Goal: Task Accomplishment & Management: Complete application form

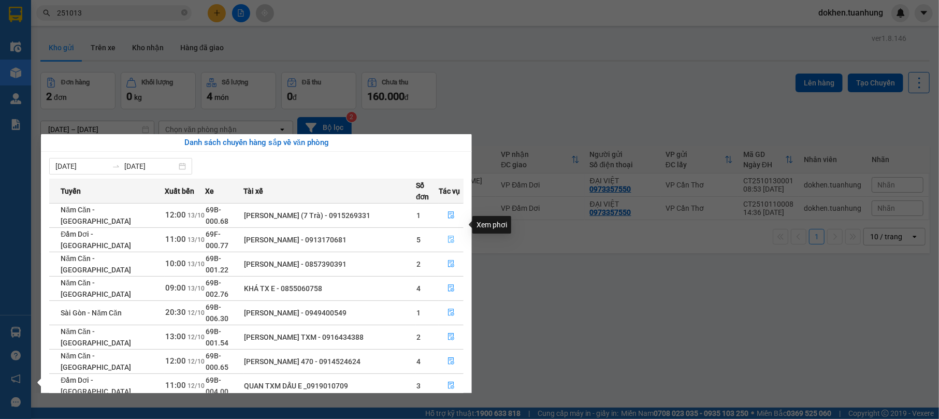
click at [449, 236] on icon "file-done" at bounding box center [451, 239] width 6 height 7
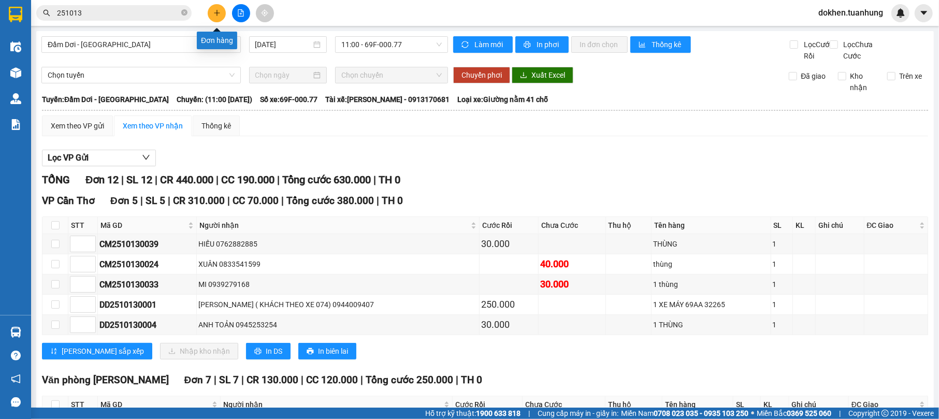
click at [218, 12] on icon "plus" at bounding box center [216, 12] width 7 height 7
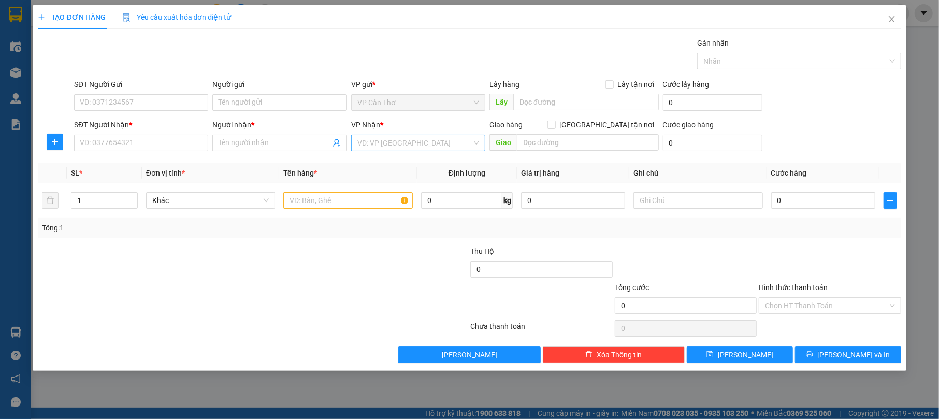
click at [384, 137] on input "search" at bounding box center [415, 143] width 115 height 16
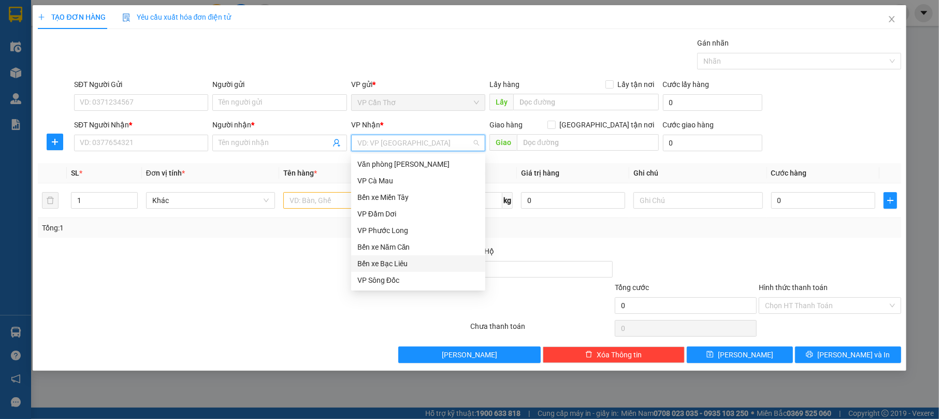
click at [413, 266] on div "Bến xe Bạc Liêu" at bounding box center [419, 263] width 122 height 11
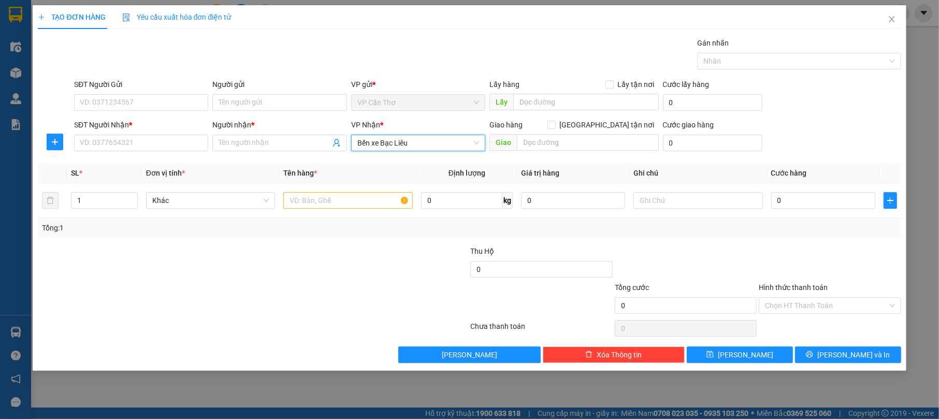
click at [191, 94] on div "SĐT Người Gửi" at bounding box center [141, 87] width 134 height 16
click at [191, 106] on input "SĐT Người Gửi" at bounding box center [141, 102] width 134 height 17
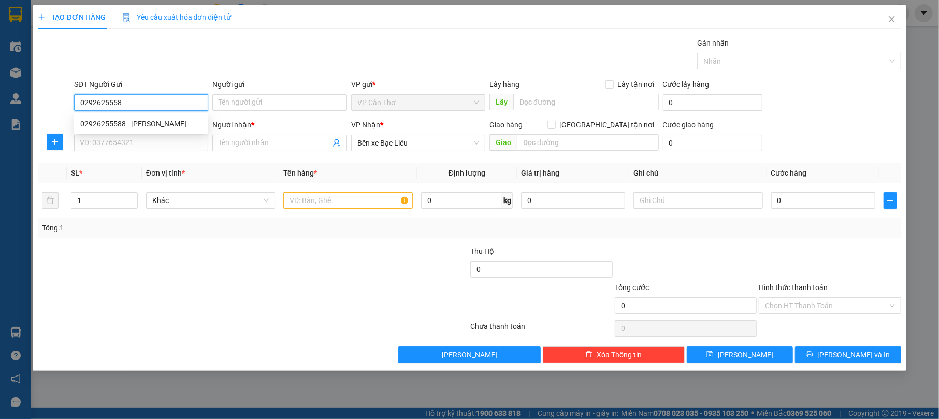
type input "02926255588"
click at [200, 119] on div "02926255588 - [PERSON_NAME]" at bounding box center [141, 123] width 122 height 11
type input "[PERSON_NAME]"
type input "02926255588"
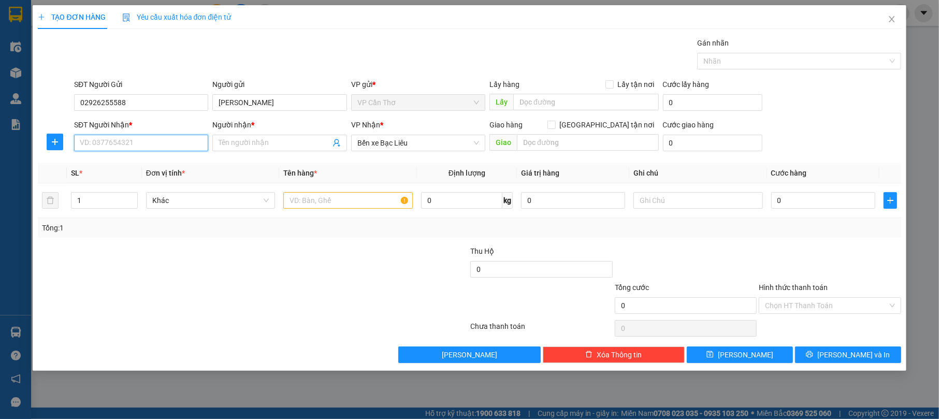
click at [189, 145] on input "SĐT Người Nhận *" at bounding box center [141, 143] width 134 height 17
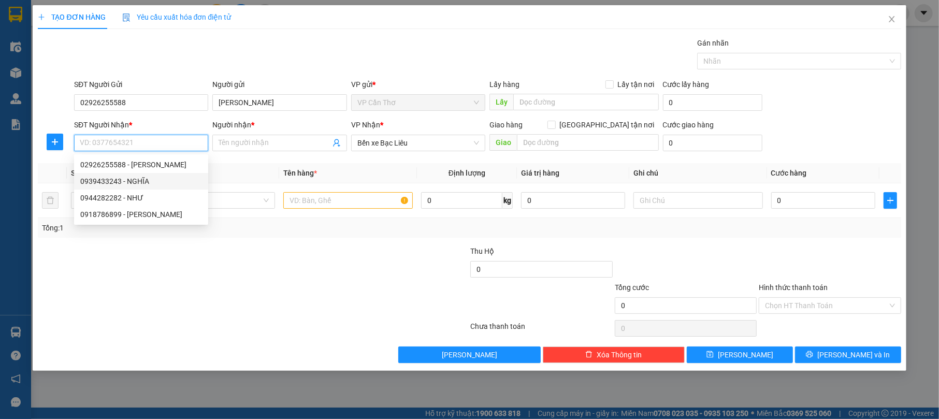
click at [189, 181] on div "0939433243 - NGHĨA" at bounding box center [141, 181] width 122 height 11
type input "0939433243"
type input "NGHĨA"
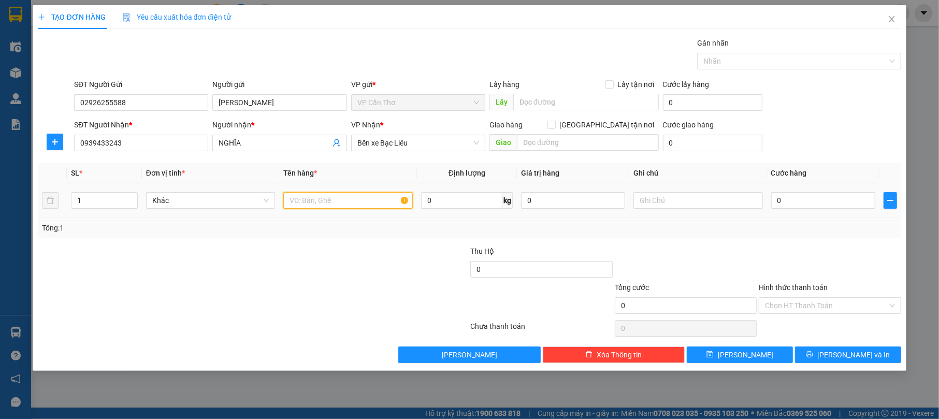
click at [295, 202] on input "text" at bounding box center [348, 200] width 130 height 17
type input "01 THÙNG KHÔNG KIỂM"
click at [784, 200] on input "0" at bounding box center [824, 200] width 104 height 17
type input "3"
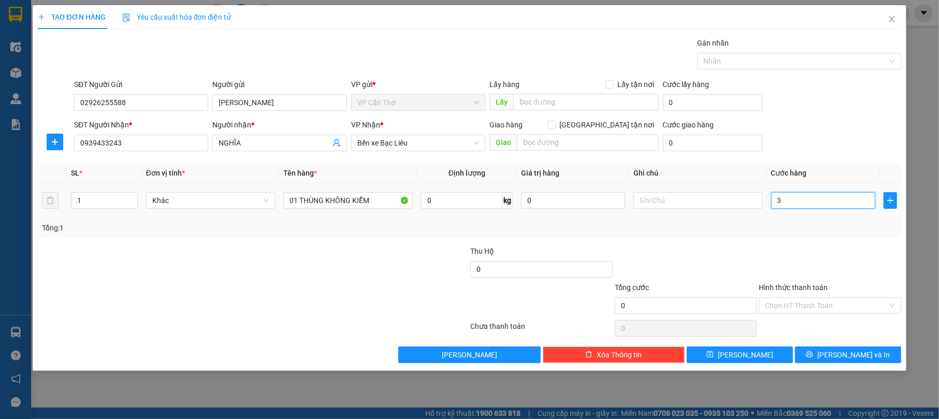
type input "3"
type input "30"
type input "300"
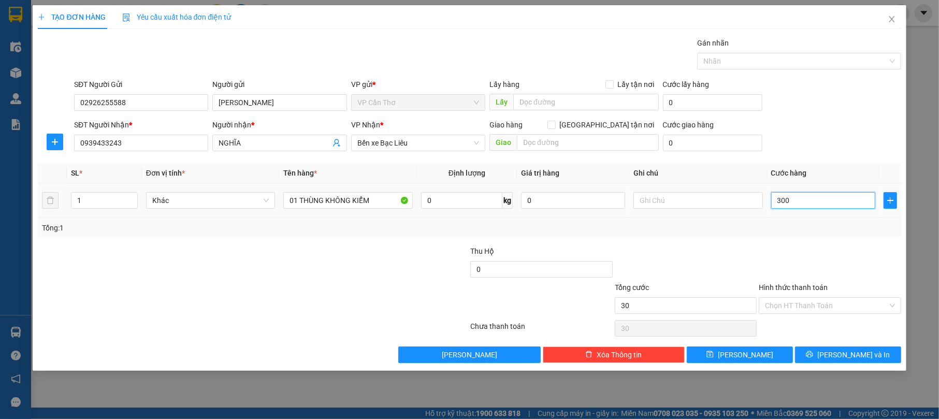
type input "300"
type input "3.000"
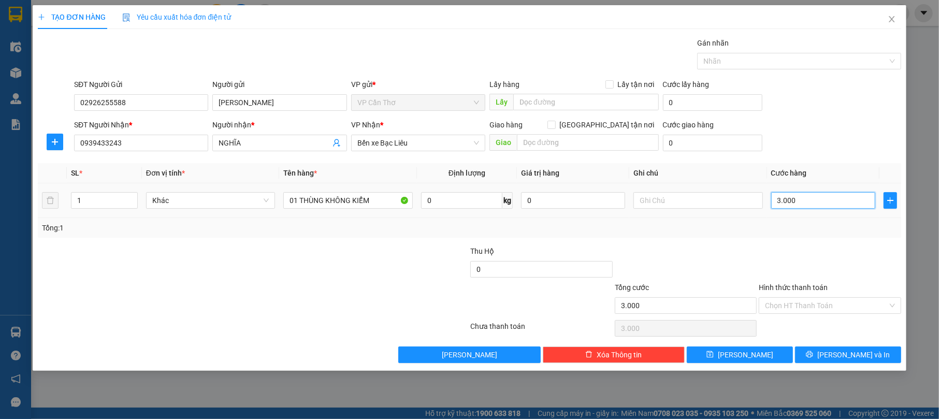
type input "30.000"
click at [871, 361] on button "[PERSON_NAME] và In" at bounding box center [848, 355] width 106 height 17
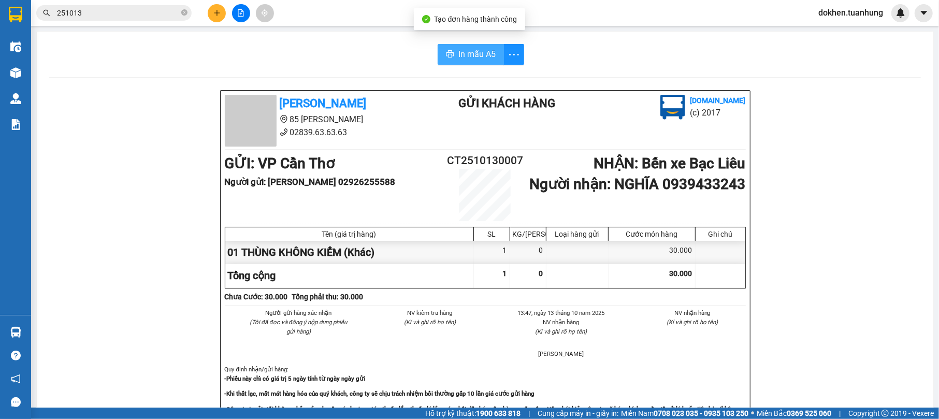
click at [450, 51] on button "In mẫu A5" at bounding box center [471, 54] width 66 height 21
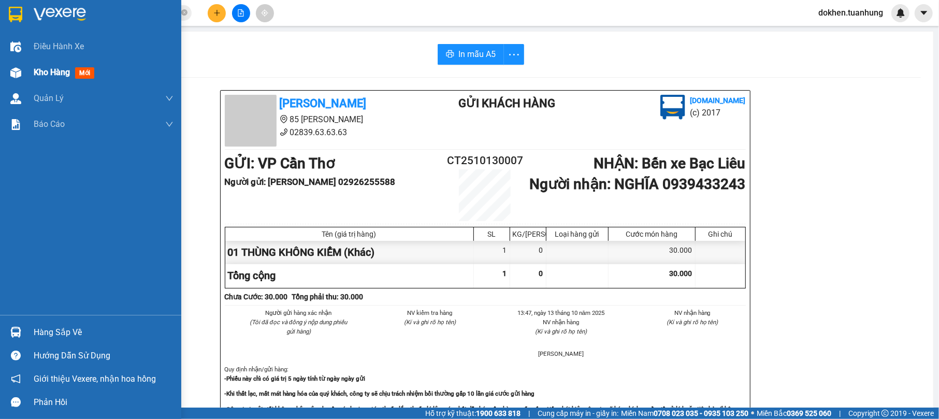
click at [59, 69] on span "Kho hàng" at bounding box center [52, 72] width 36 height 10
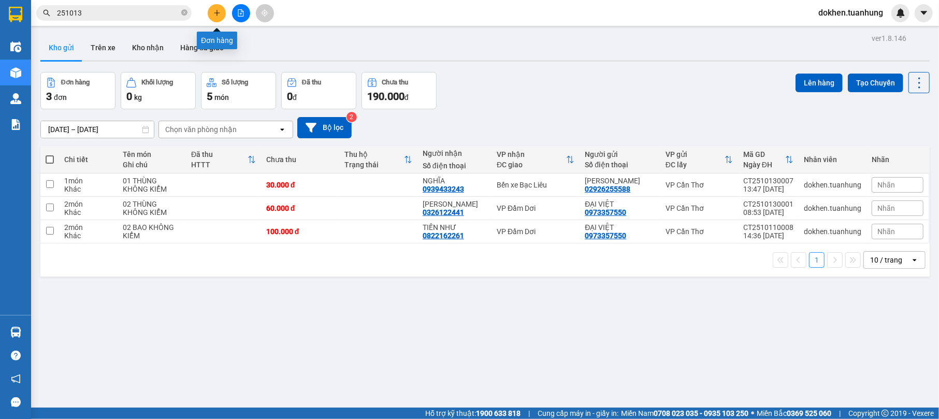
click at [219, 11] on icon "plus" at bounding box center [216, 12] width 7 height 7
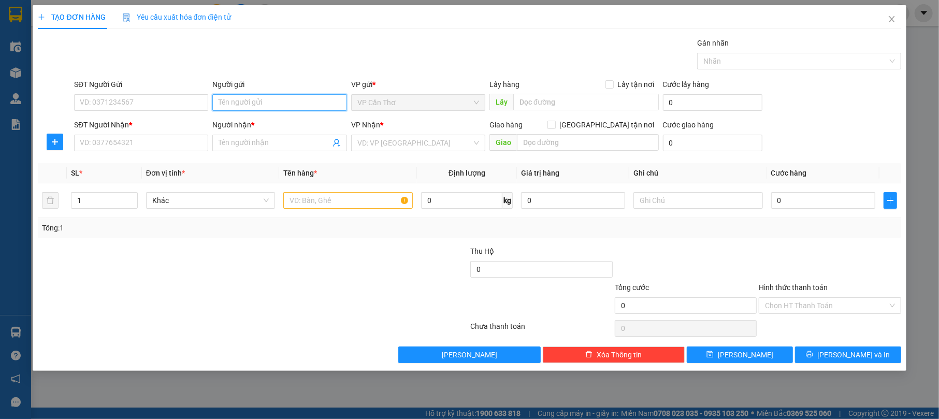
click at [251, 98] on input "Người gửi" at bounding box center [279, 102] width 134 height 17
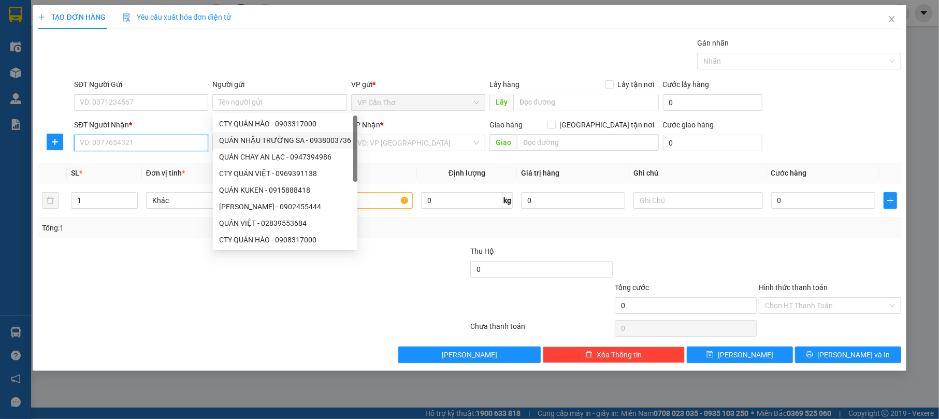
click at [197, 146] on input "SĐT Người Nhận *" at bounding box center [141, 143] width 134 height 17
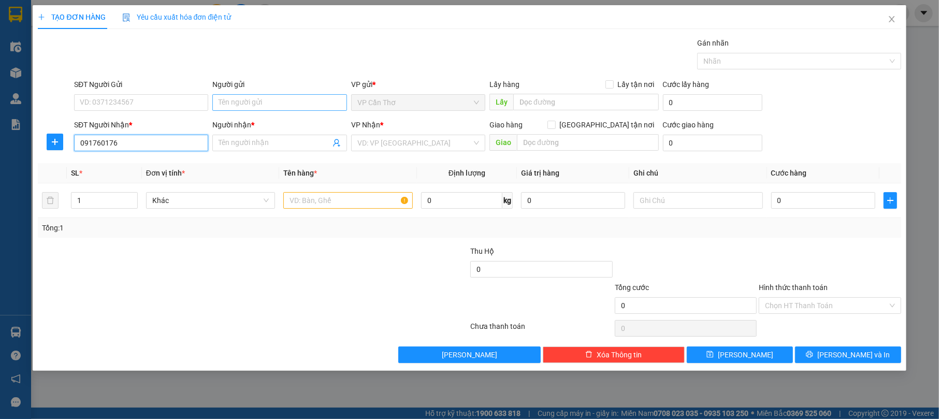
type input "0917601760"
click at [193, 166] on div "0917601760 - PHONG" at bounding box center [141, 164] width 122 height 11
type input "PHONG"
type input "0917601760"
click at [246, 100] on input "Người gửi" at bounding box center [279, 102] width 134 height 17
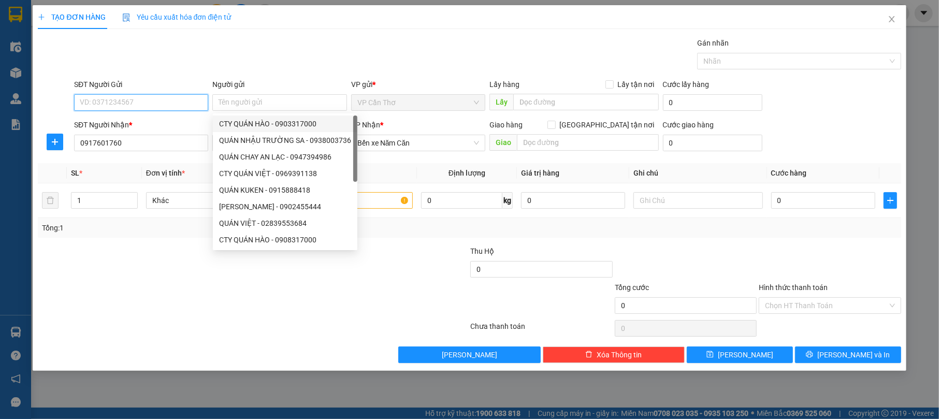
click at [160, 99] on input "SĐT Người Gửi" at bounding box center [141, 102] width 134 height 17
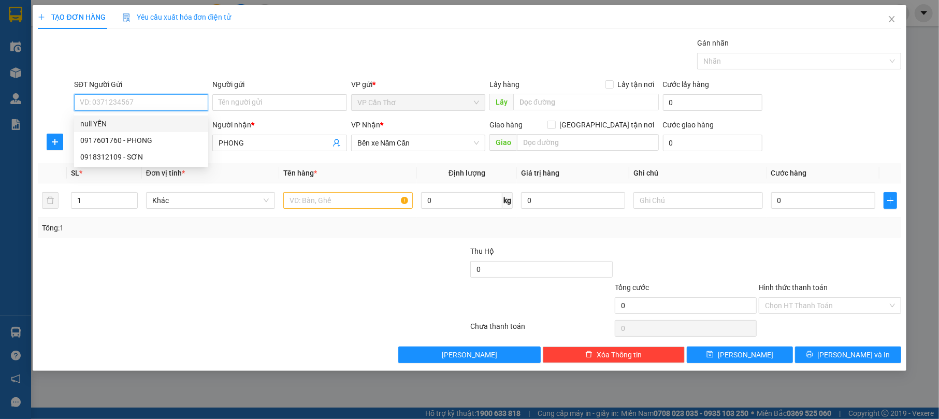
click at [166, 120] on div "null YẾN" at bounding box center [141, 123] width 122 height 11
type input "0917601760"
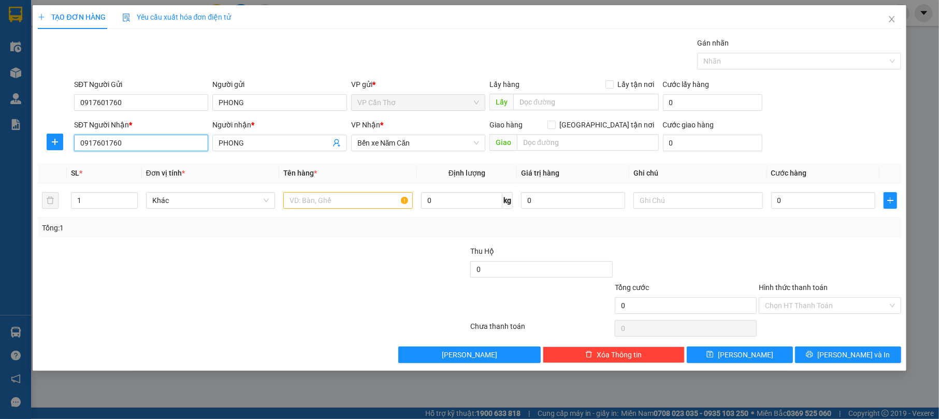
click at [162, 142] on input "0917601760" at bounding box center [141, 143] width 134 height 17
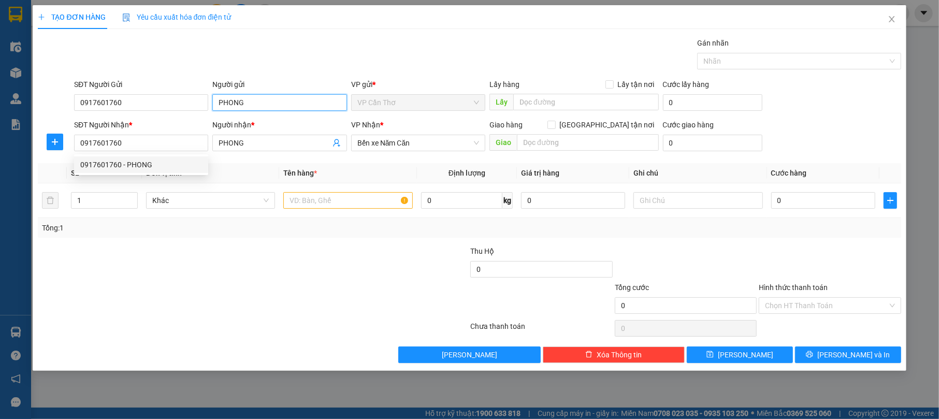
click at [260, 98] on input "PHONG" at bounding box center [279, 102] width 134 height 17
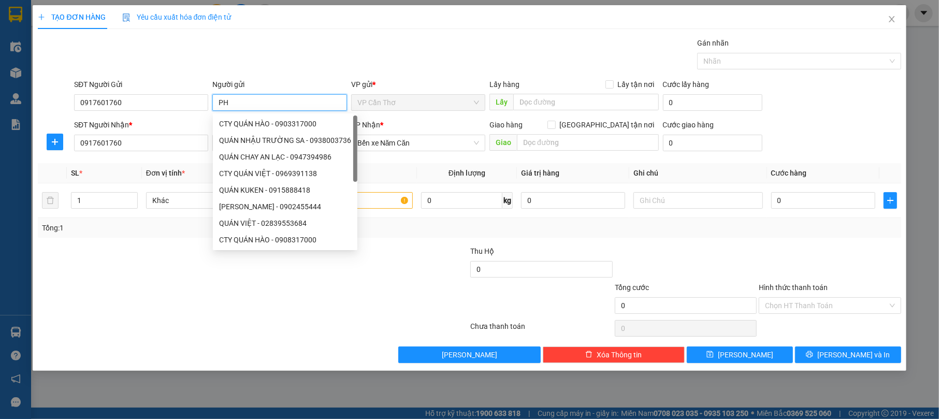
type input "P"
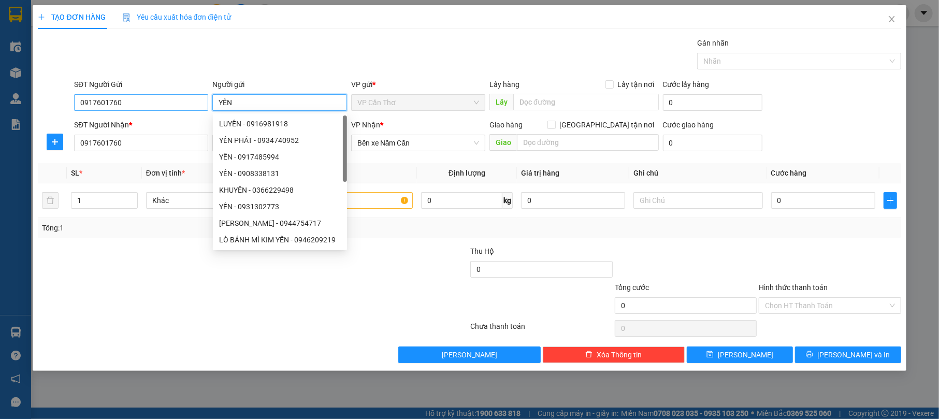
type input "YẾN"
click at [121, 100] on input "0917601760" at bounding box center [141, 102] width 134 height 17
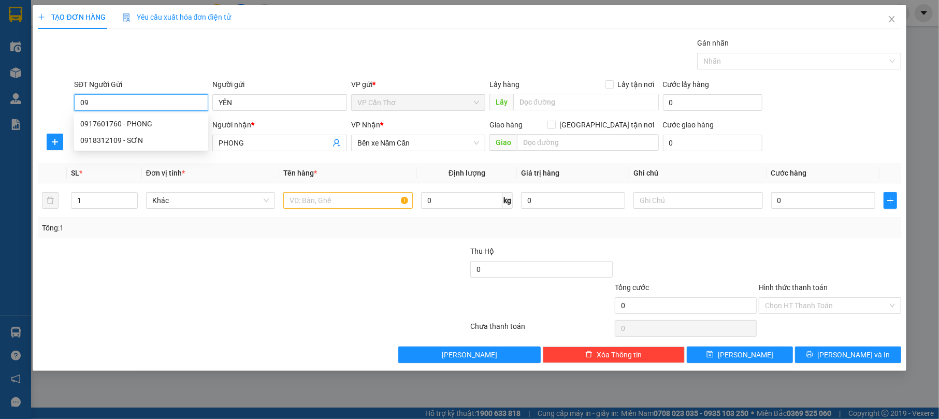
type input "0"
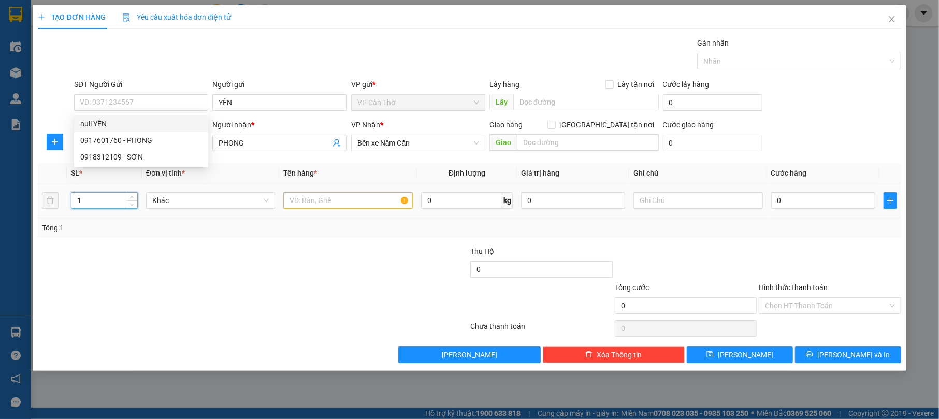
click at [87, 199] on input "1" at bounding box center [105, 201] width 66 height 16
type input "3"
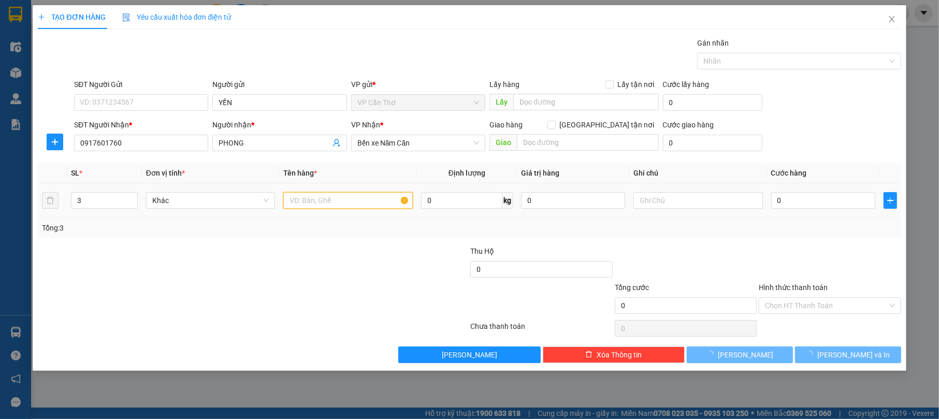
click at [315, 199] on input "text" at bounding box center [348, 200] width 130 height 17
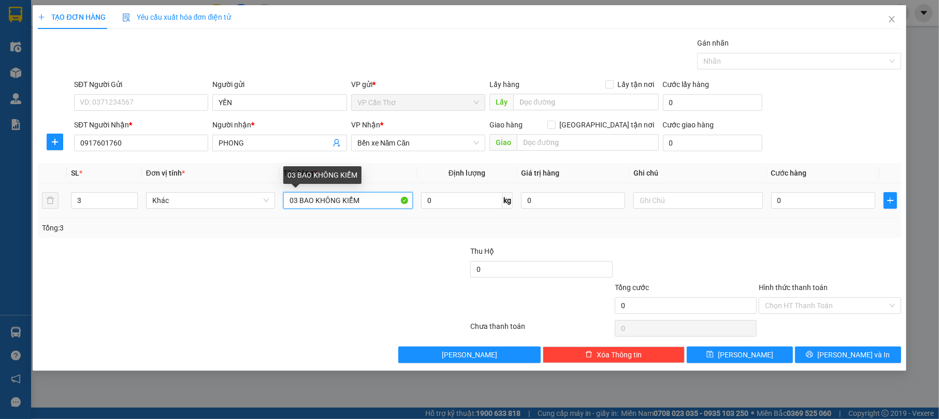
click at [312, 202] on input "03 BAO KHÔNG KIỂM" at bounding box center [348, 200] width 130 height 17
click at [312, 200] on input "03 BAO KHÔNG KIỂM" at bounding box center [348, 200] width 130 height 17
type input "03 BAO(130KG) KHÔNG KIỂM"
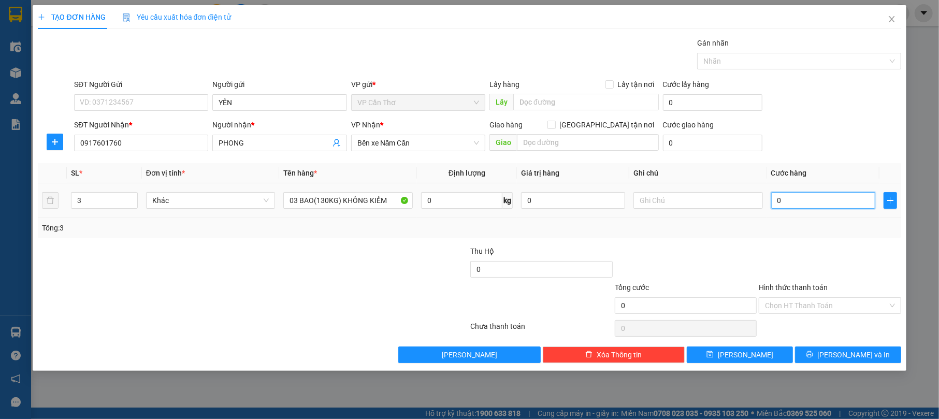
click at [776, 198] on input "0" at bounding box center [824, 200] width 104 height 17
type input "1"
type input "13"
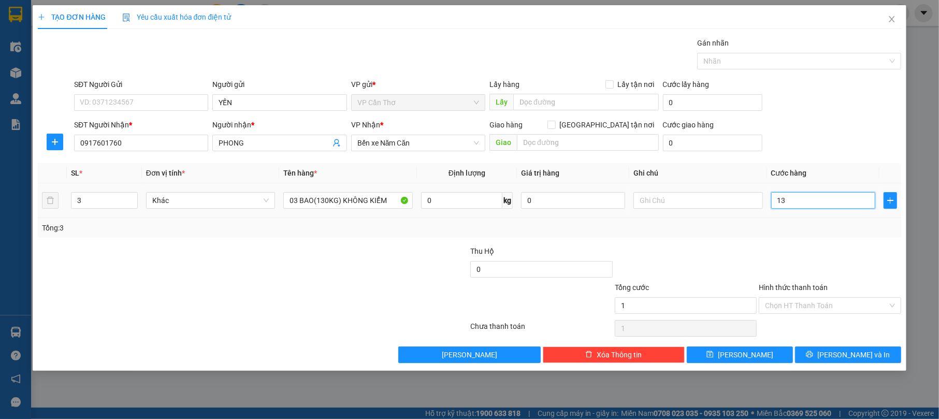
type input "13"
type input "130"
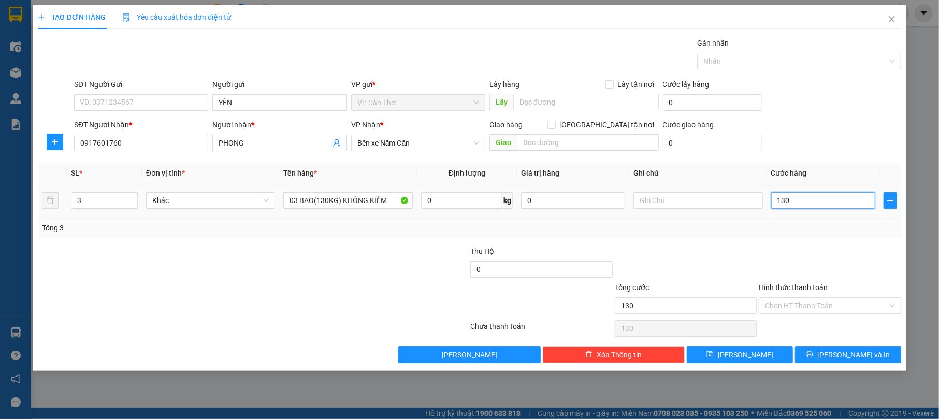
type input "1.300"
type input "13.000"
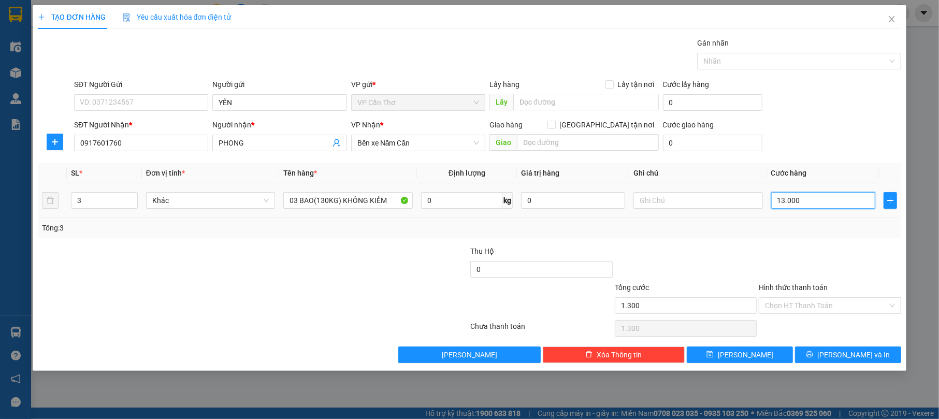
type input "13.000"
type input "130.000"
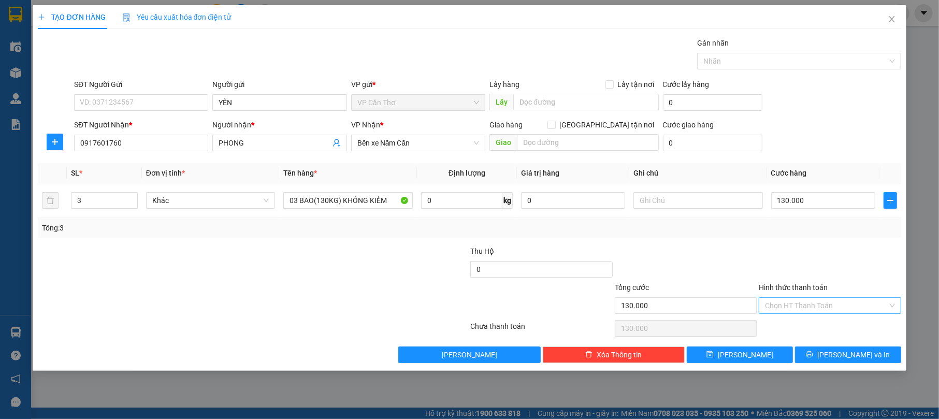
click at [856, 306] on input "Hình thức thanh toán" at bounding box center [826, 306] width 122 height 16
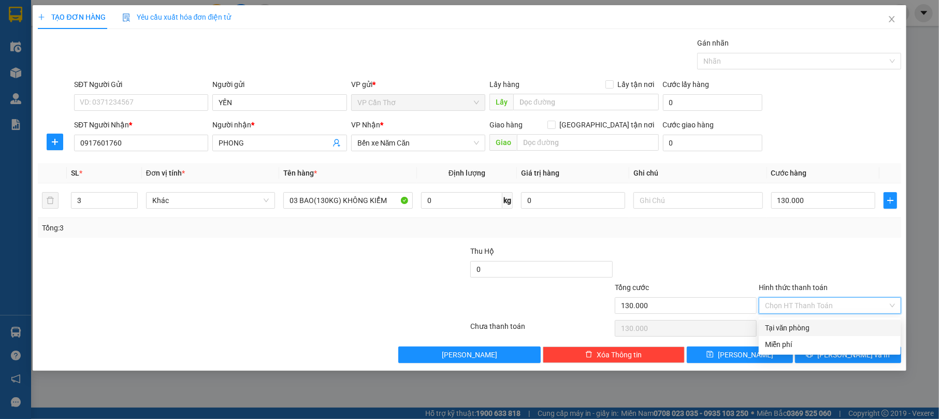
click at [856, 323] on div "Tại văn phòng" at bounding box center [830, 327] width 130 height 11
type input "0"
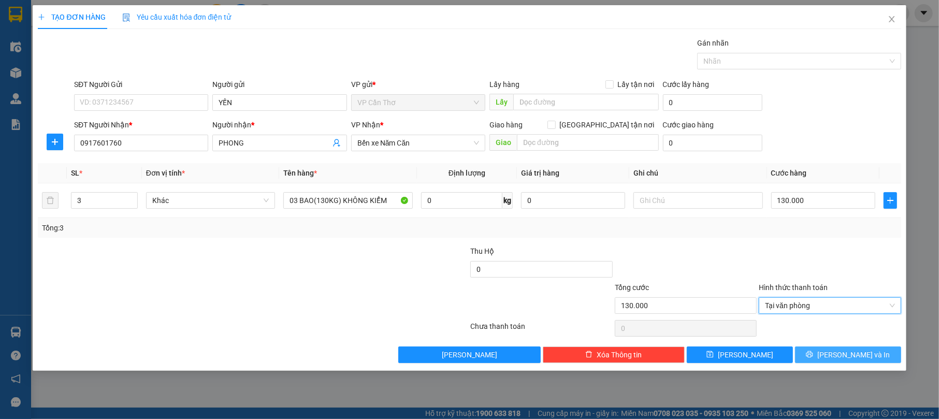
click at [860, 353] on span "[PERSON_NAME] và In" at bounding box center [854, 354] width 73 height 11
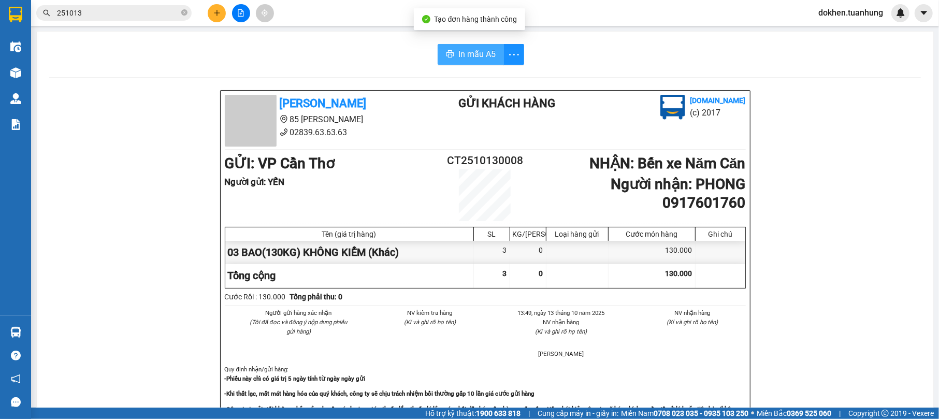
click at [446, 55] on icon "printer" at bounding box center [450, 54] width 8 height 8
click at [476, 54] on span "In mẫu A5" at bounding box center [477, 54] width 37 height 13
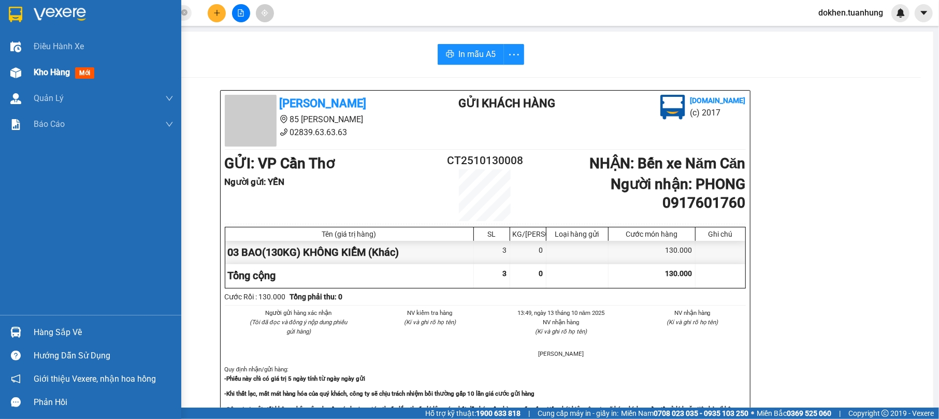
click at [32, 75] on div "Kho hàng mới" at bounding box center [90, 73] width 181 height 26
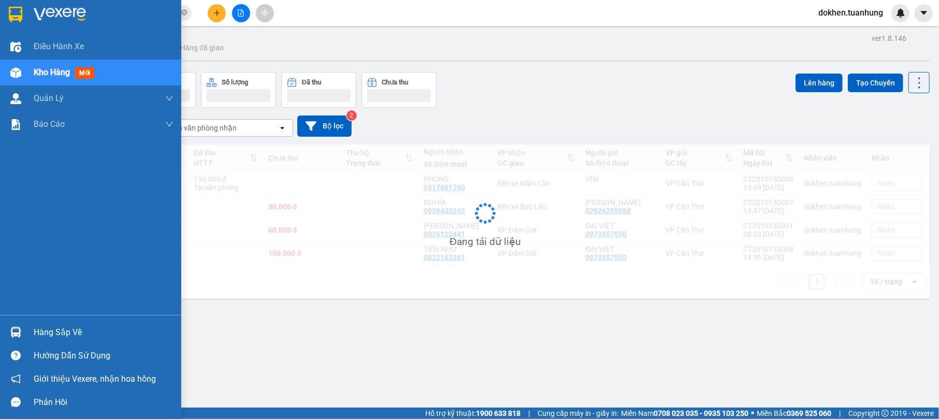
click at [36, 73] on span "Kho hàng" at bounding box center [52, 72] width 36 height 10
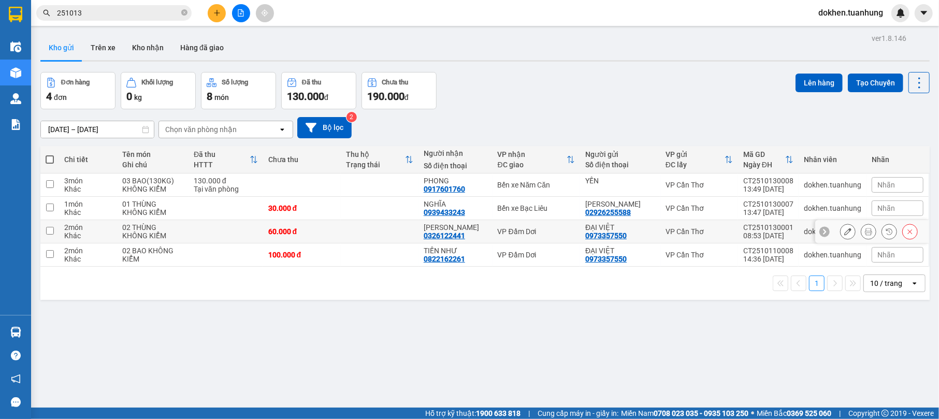
click at [486, 234] on td "HOÀNG ANH 0326122441" at bounding box center [456, 231] width 74 height 23
checkbox input "true"
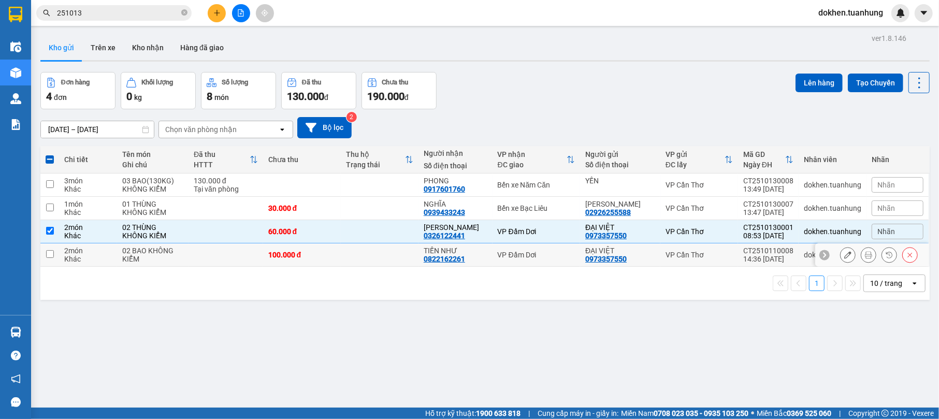
click at [493, 263] on td "VP Đầm Dơi" at bounding box center [537, 255] width 88 height 23
checkbox input "true"
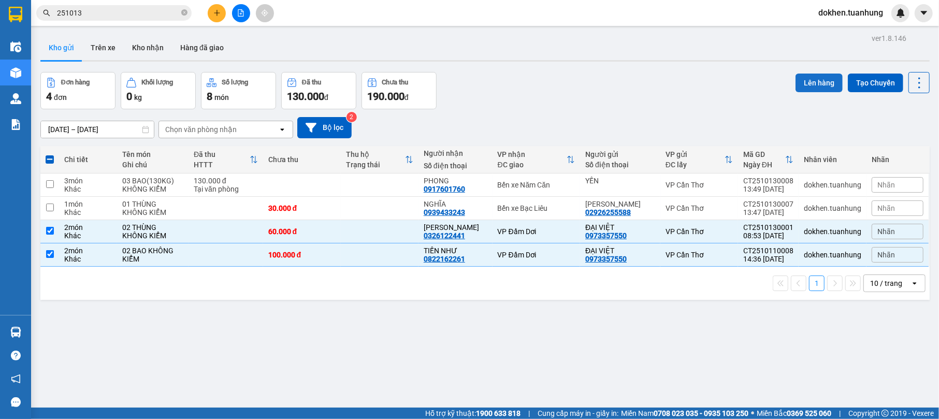
click at [811, 83] on button "Lên hàng" at bounding box center [819, 83] width 47 height 19
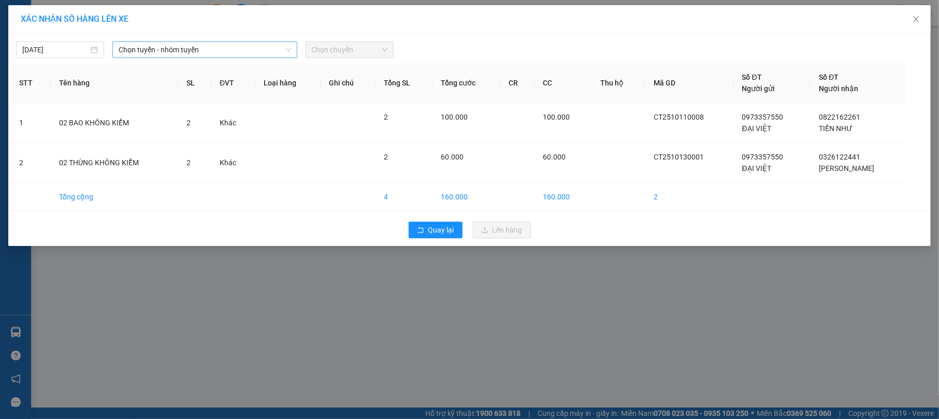
click at [289, 48] on icon "down" at bounding box center [289, 50] width 6 height 6
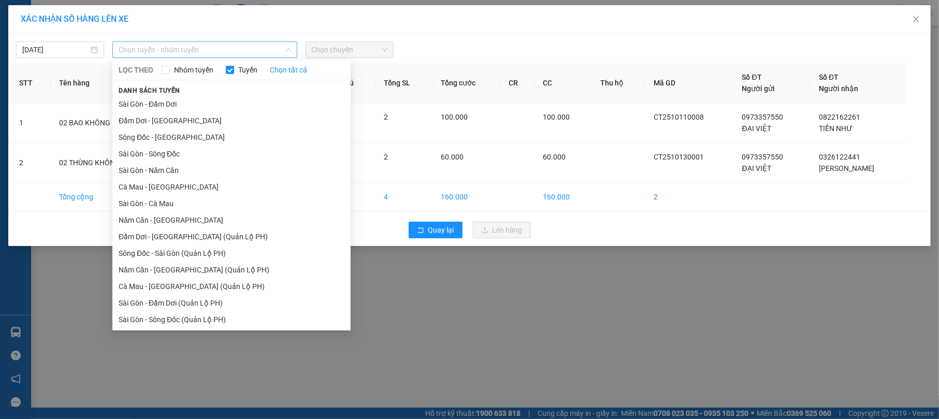
click at [293, 49] on div "Chọn tuyến - nhóm tuyến" at bounding box center [204, 49] width 184 height 17
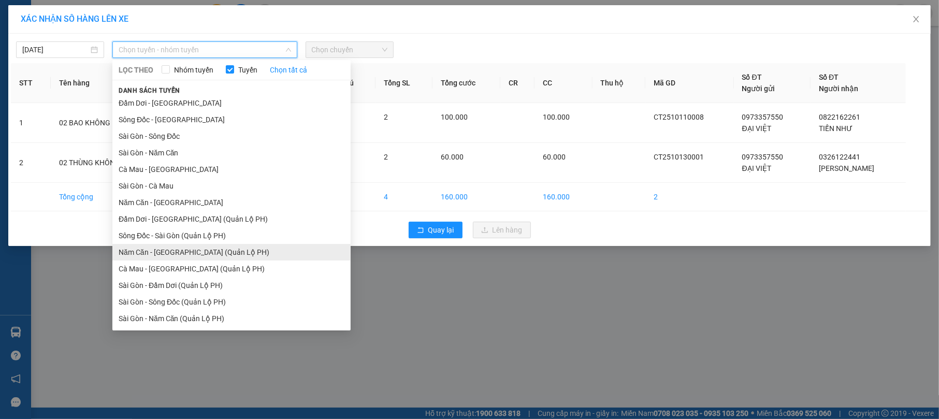
scroll to position [34, 0]
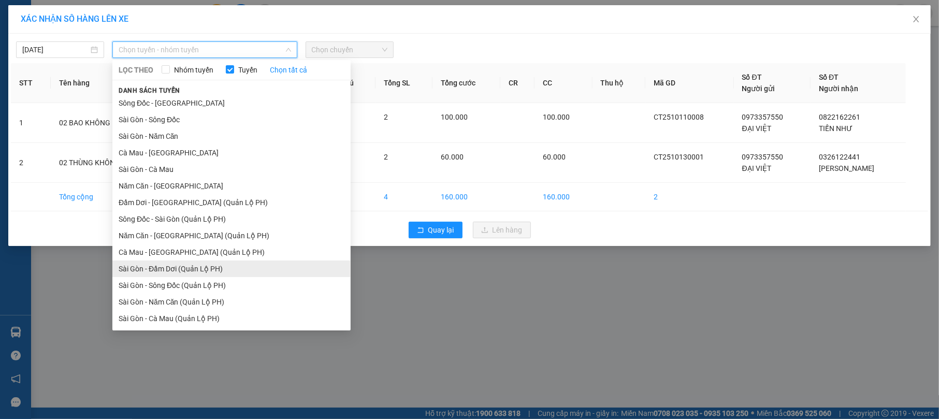
click at [299, 266] on li "Sài Gòn - Đầm Dơi (Quản Lộ PH)" at bounding box center [231, 269] width 238 height 17
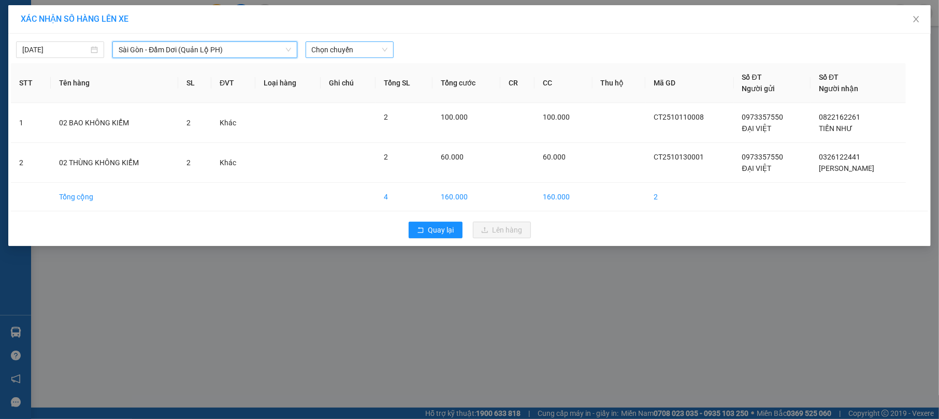
click at [388, 47] on div "Chọn chuyến" at bounding box center [350, 49] width 88 height 17
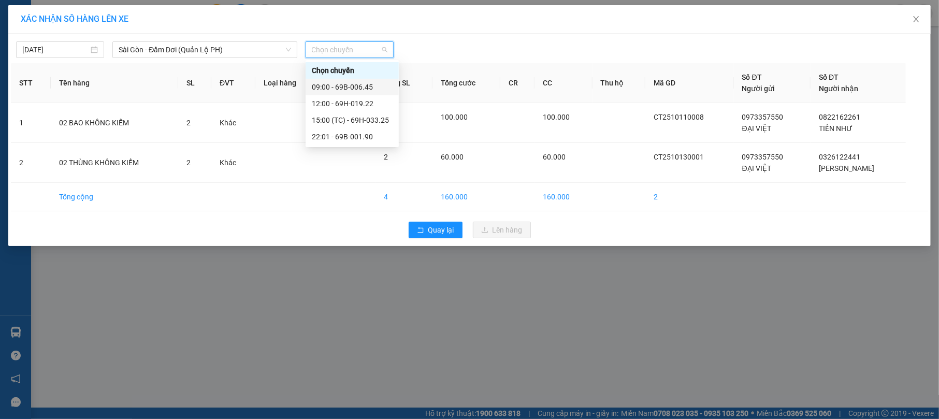
click at [373, 87] on div "09:00 - 69B-006.45" at bounding box center [352, 86] width 81 height 11
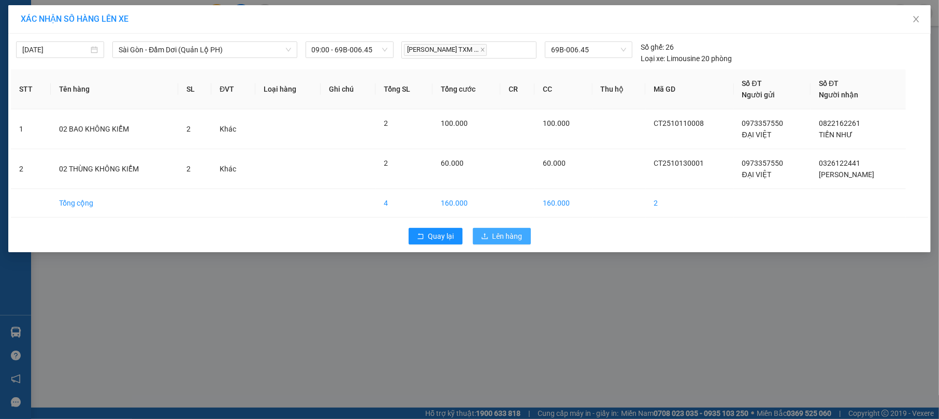
click at [507, 234] on span "Lên hàng" at bounding box center [508, 236] width 30 height 11
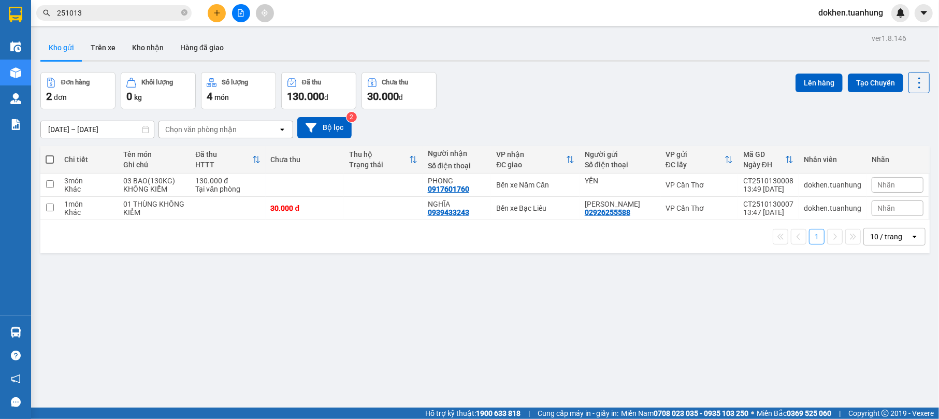
click at [338, 329] on div "ver 1.8.146 Kho gửi Trên xe Kho nhận Hàng đã giao Đơn hàng 2 đơn Khối lượng 0 k…" at bounding box center [485, 240] width 898 height 419
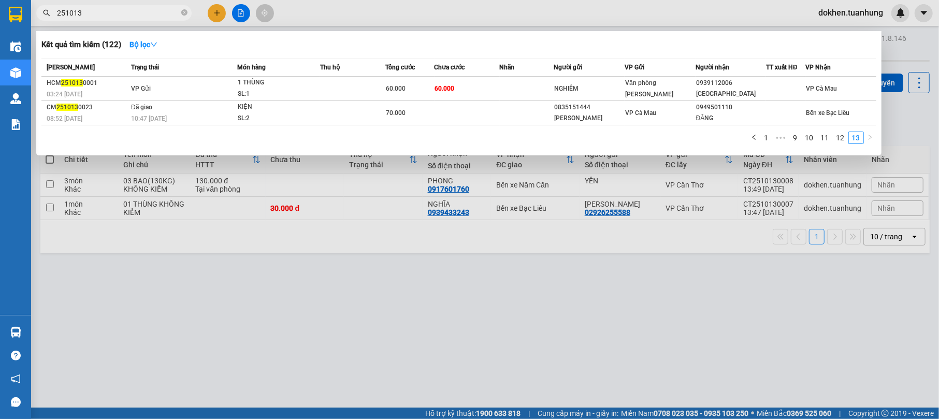
click at [98, 10] on input "251013" at bounding box center [118, 12] width 122 height 11
click at [764, 135] on link "1" at bounding box center [766, 137] width 11 height 11
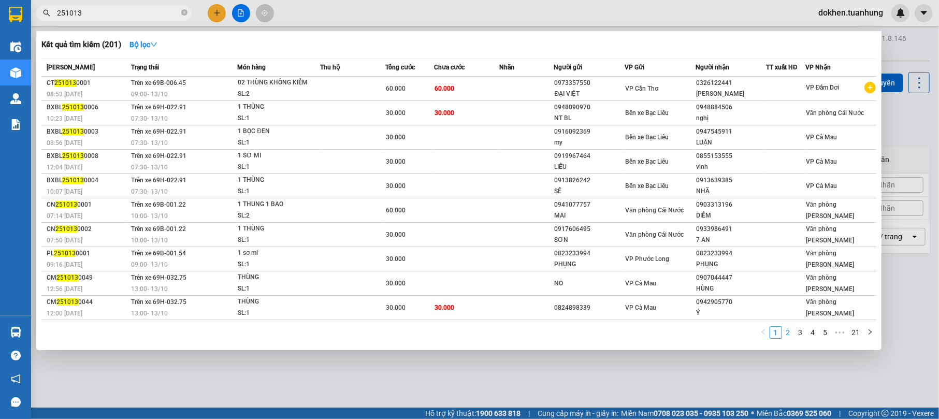
click at [789, 334] on link "2" at bounding box center [788, 332] width 11 height 11
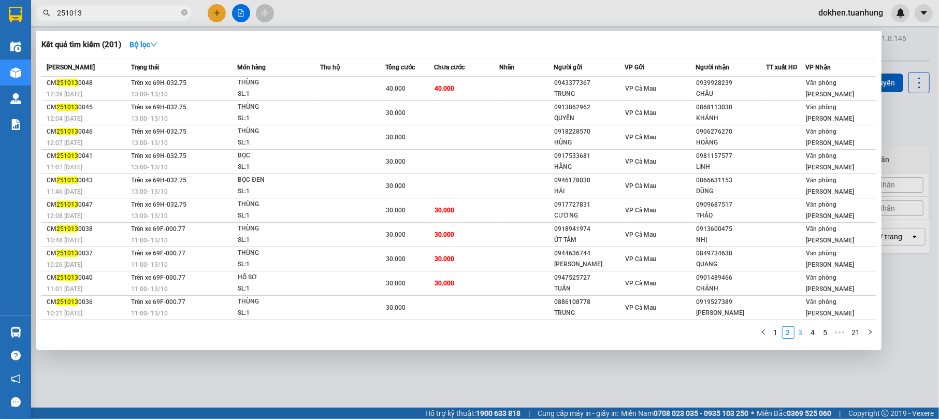
click at [803, 332] on link "3" at bounding box center [800, 332] width 11 height 11
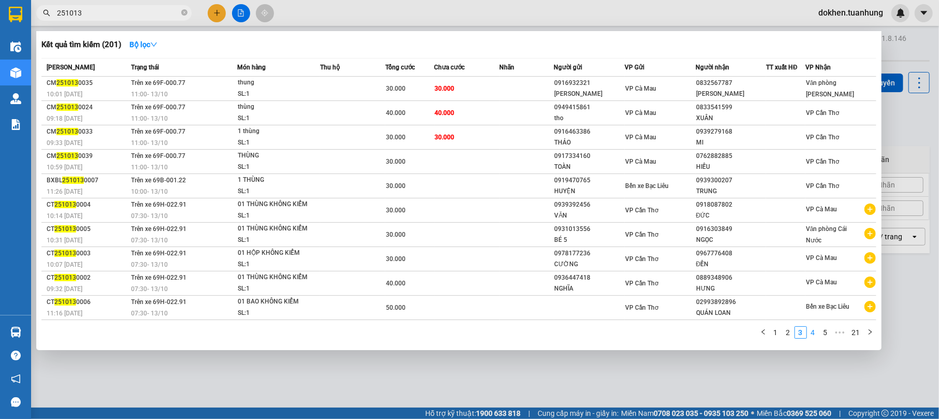
click at [815, 338] on link "4" at bounding box center [813, 332] width 11 height 11
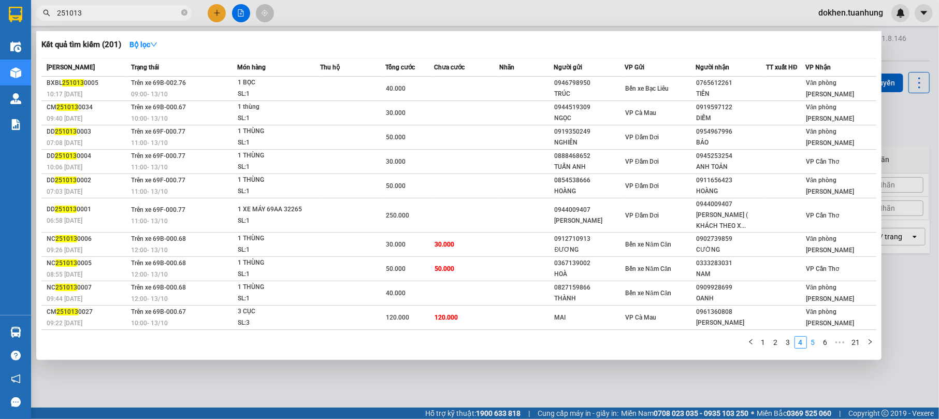
click at [816, 338] on link "5" at bounding box center [813, 342] width 11 height 11
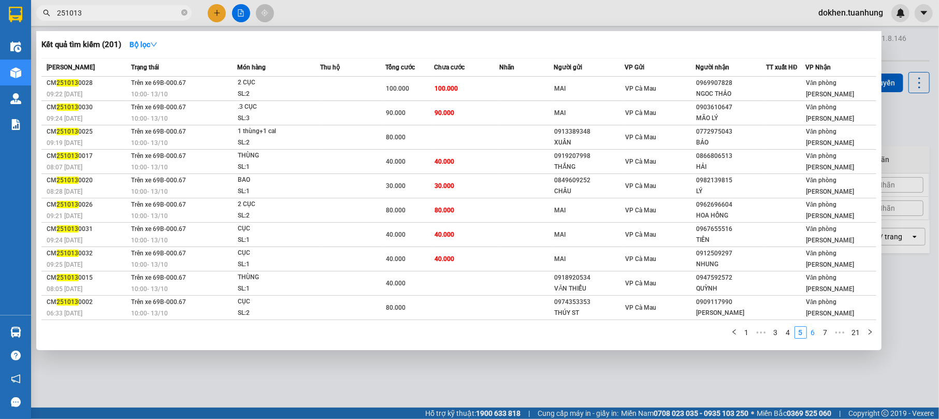
click at [812, 330] on link "6" at bounding box center [813, 332] width 11 height 11
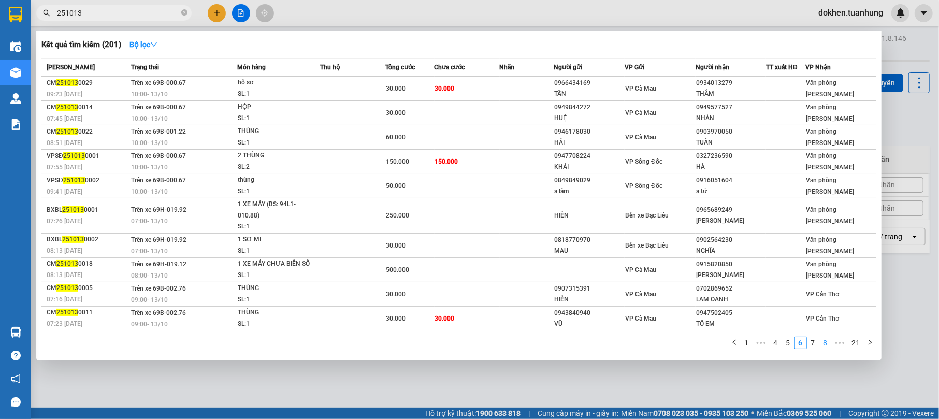
click at [820, 342] on li "8" at bounding box center [826, 343] width 12 height 12
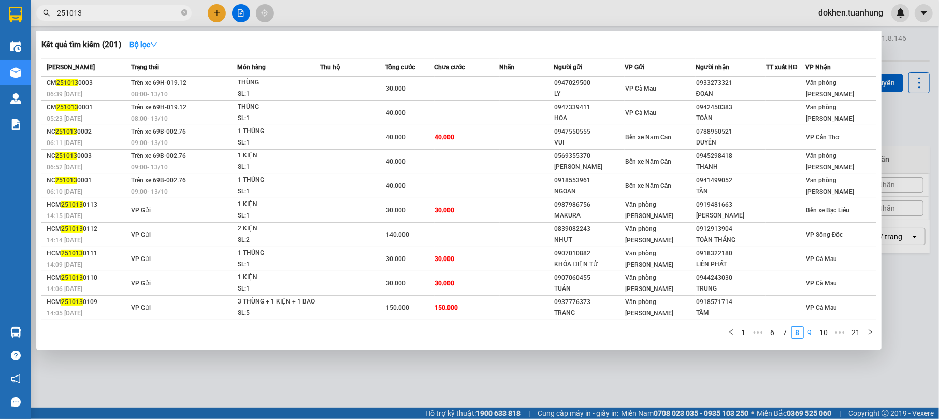
click at [808, 338] on link "9" at bounding box center [810, 332] width 11 height 11
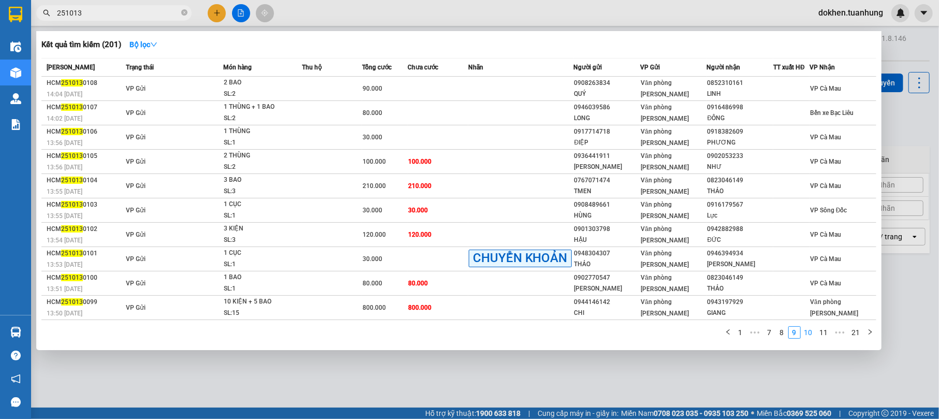
click at [806, 333] on link "10" at bounding box center [809, 332] width 15 height 11
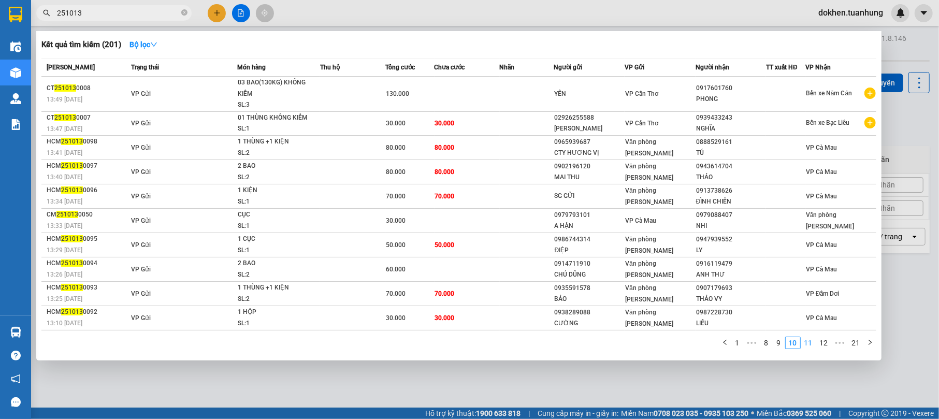
click at [810, 342] on link "11" at bounding box center [809, 342] width 15 height 11
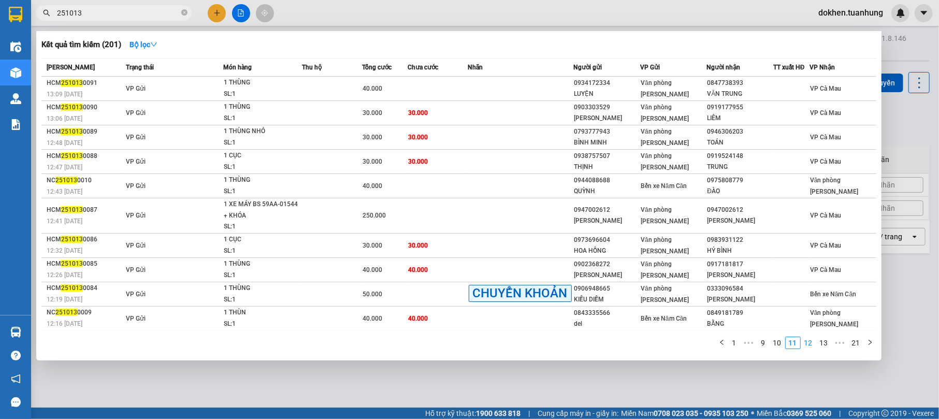
click at [811, 343] on link "12" at bounding box center [809, 342] width 15 height 11
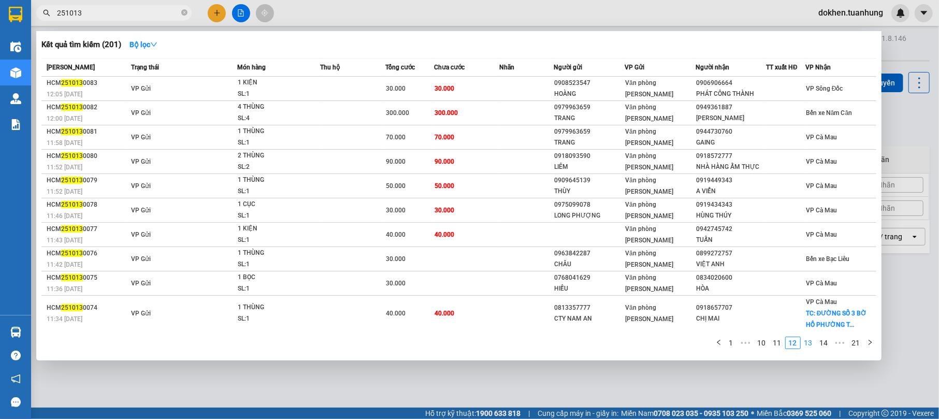
click at [814, 343] on link "13" at bounding box center [809, 342] width 15 height 11
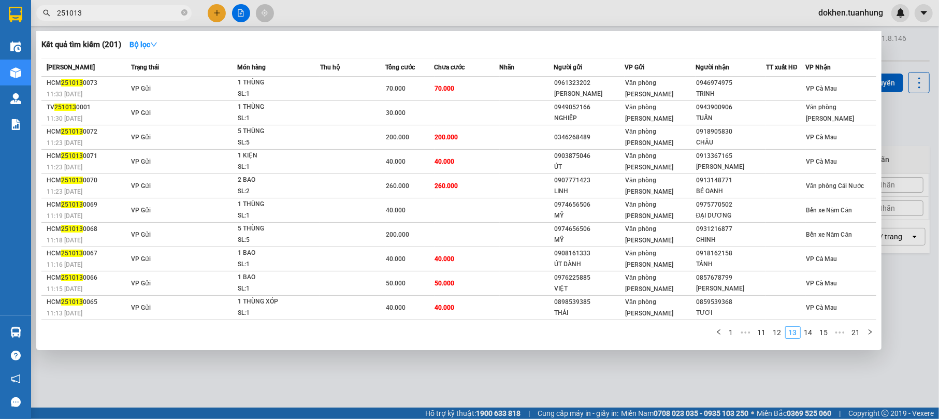
click at [814, 343] on div "1 ••• 11 12 13 14 15 ••• 21" at bounding box center [458, 335] width 835 height 19
click at [808, 334] on link "14" at bounding box center [809, 332] width 15 height 11
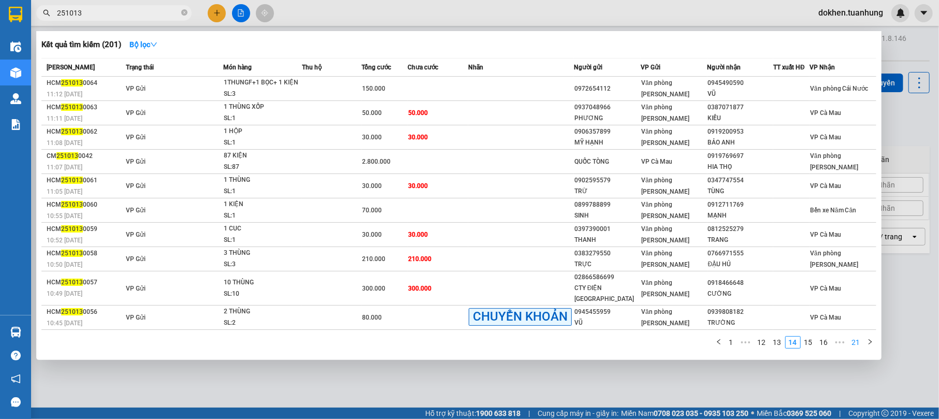
click at [852, 342] on link "21" at bounding box center [856, 342] width 15 height 11
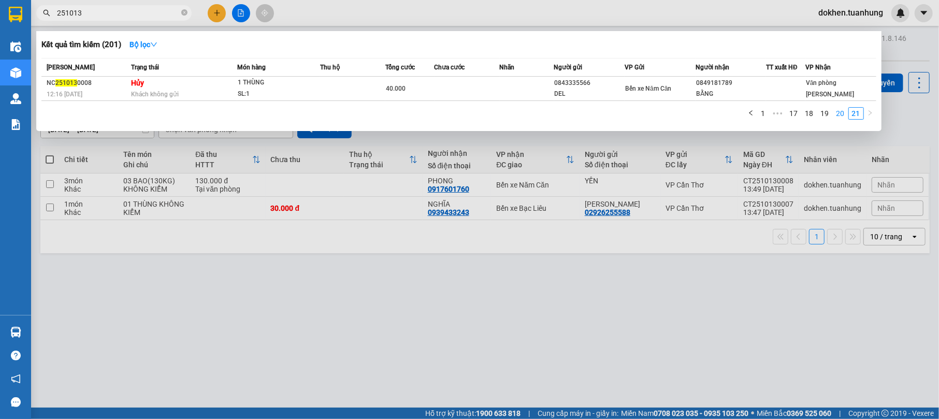
click at [841, 115] on link "20" at bounding box center [841, 113] width 15 height 11
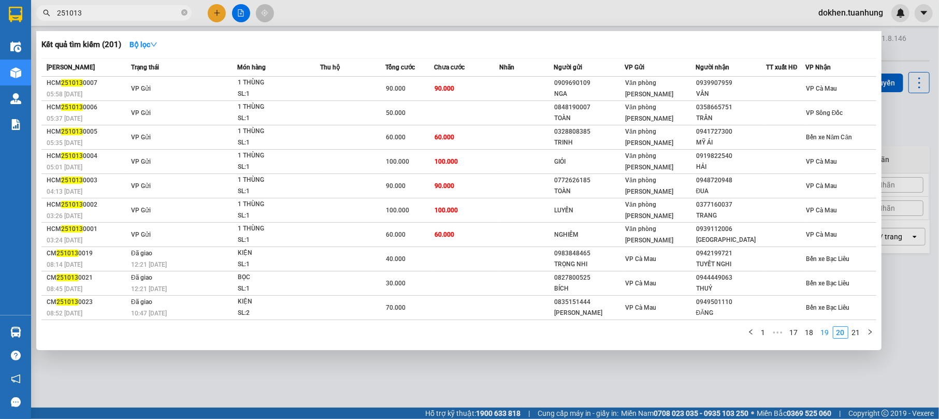
click at [825, 328] on link "19" at bounding box center [825, 332] width 15 height 11
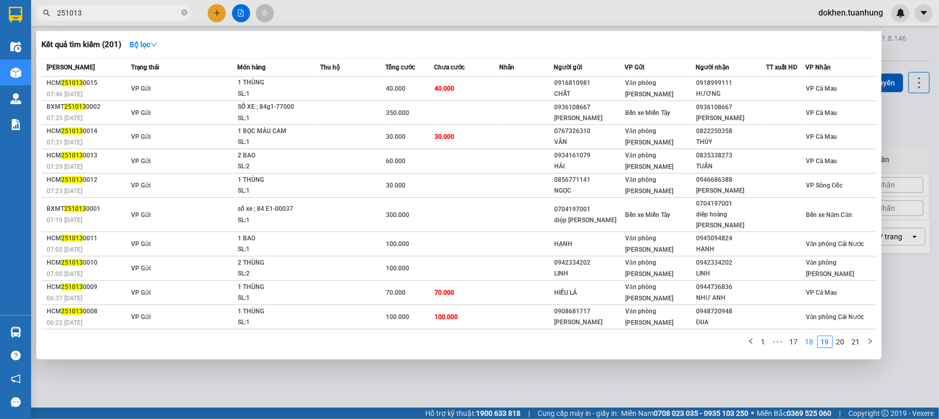
click at [812, 336] on link "18" at bounding box center [810, 341] width 15 height 11
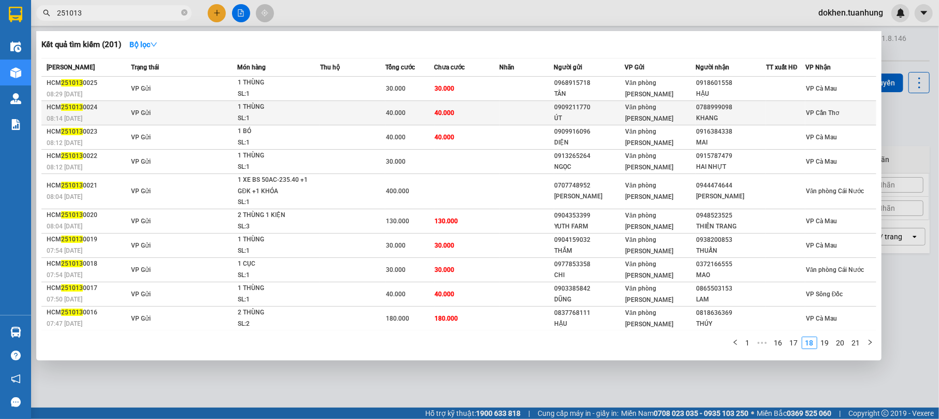
click at [761, 109] on div "0788999098" at bounding box center [731, 107] width 70 height 11
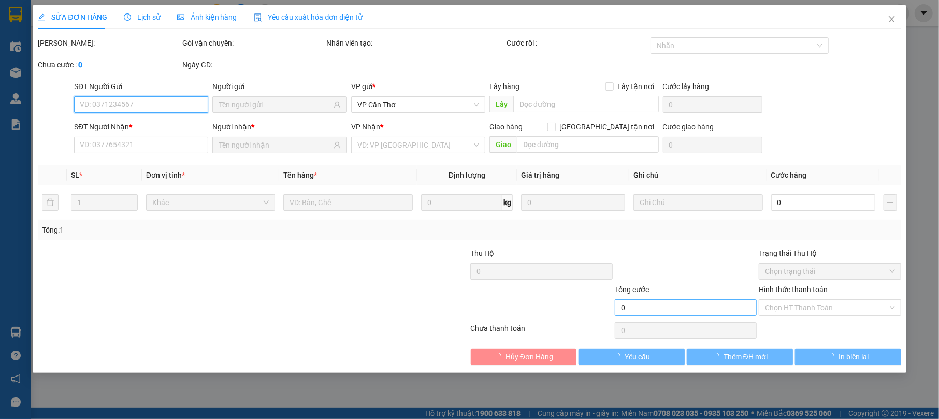
type input "0909211770"
type input "ÚT"
type input "0788999098"
type input "KHANG"
type input "40.000"
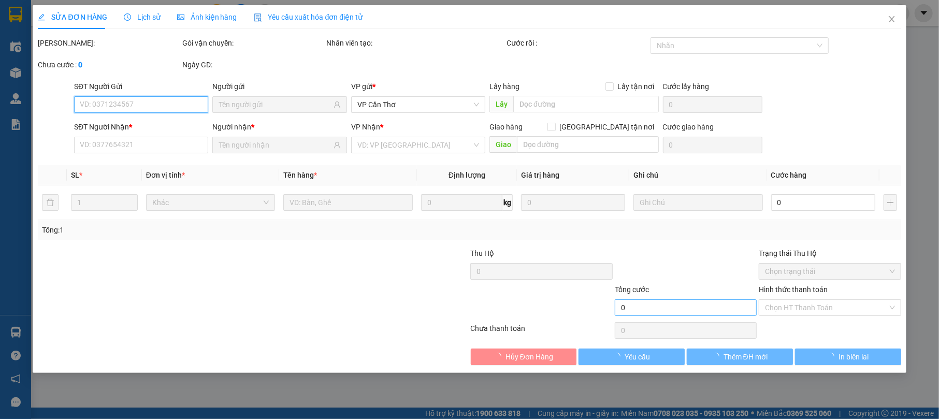
type input "40.000"
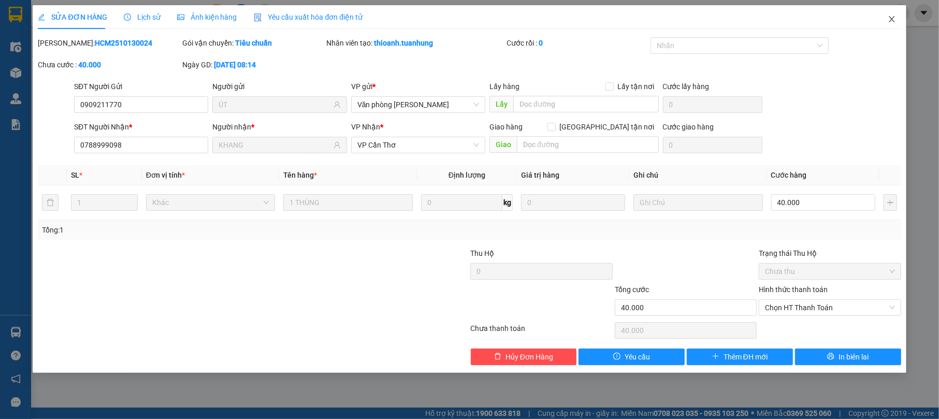
click at [889, 21] on icon "close" at bounding box center [892, 19] width 8 height 8
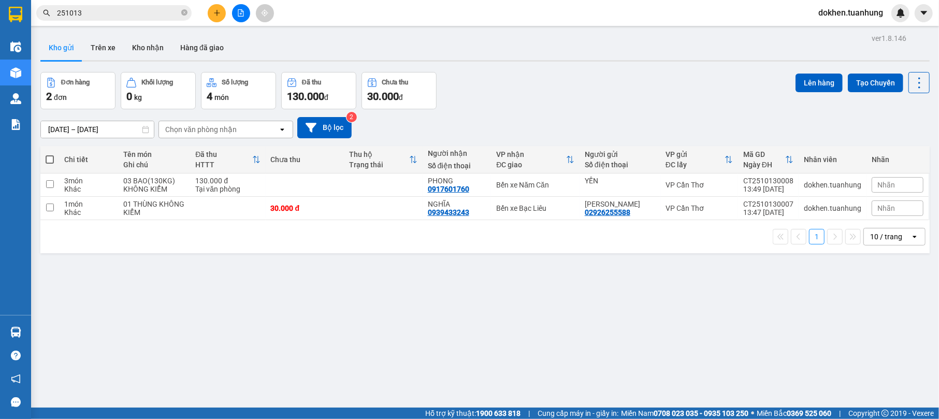
click at [130, 9] on input "251013" at bounding box center [118, 12] width 122 height 11
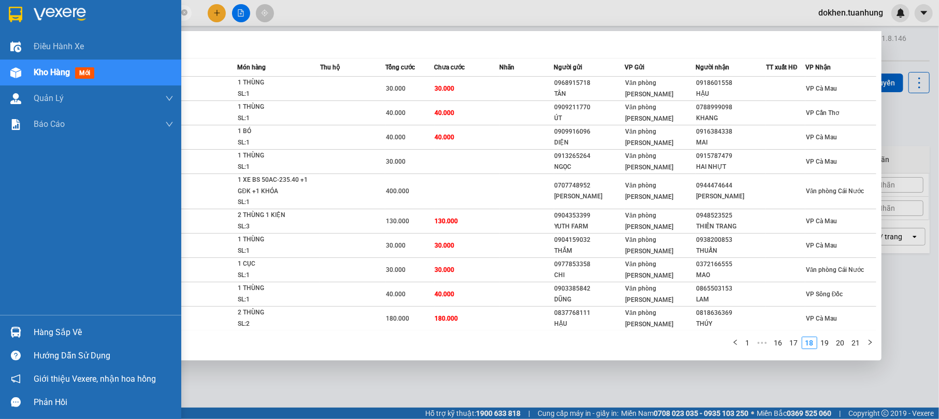
click at [32, 332] on div "Hàng sắp về" at bounding box center [90, 332] width 181 height 23
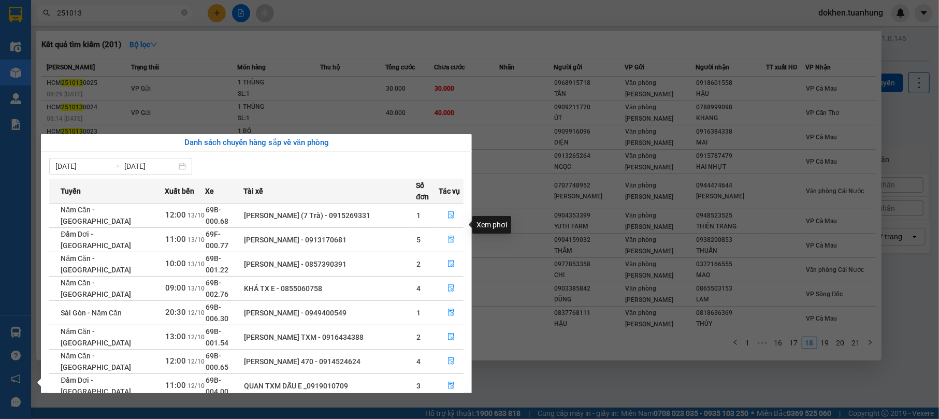
click at [448, 236] on icon "file-done" at bounding box center [451, 239] width 6 height 7
click at [448, 224] on td "130.000" at bounding box center [467, 221] width 65 height 24
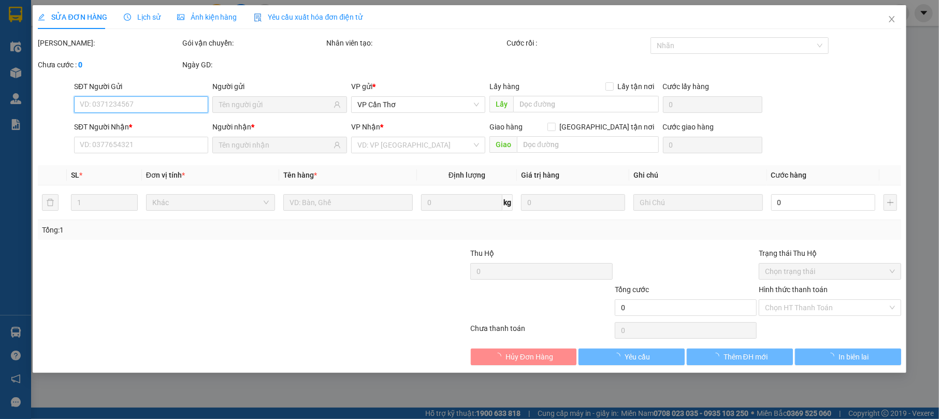
type input "0904353399"
type input "YUTH FARM"
type input "0948523525"
type input "THIÊN TRANG"
type input "130.000"
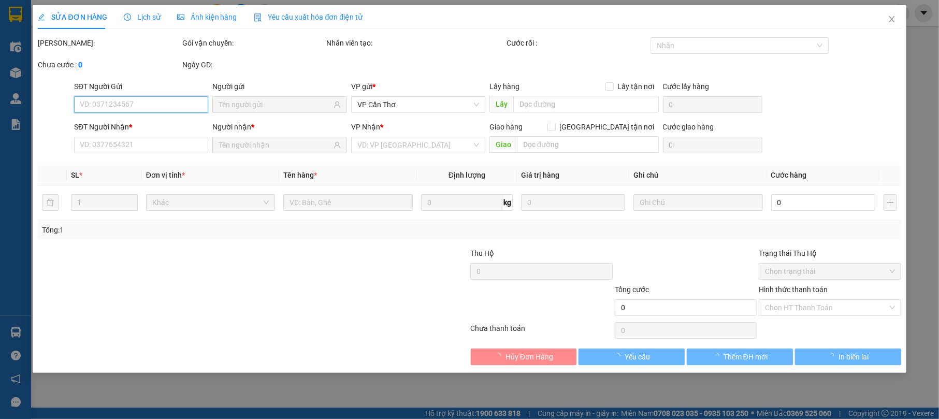
type input "130.000"
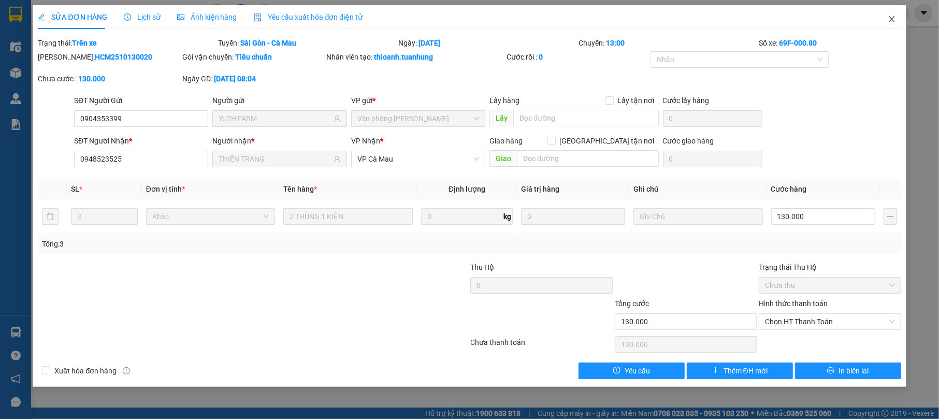
click at [890, 19] on icon "close" at bounding box center [892, 19] width 8 height 8
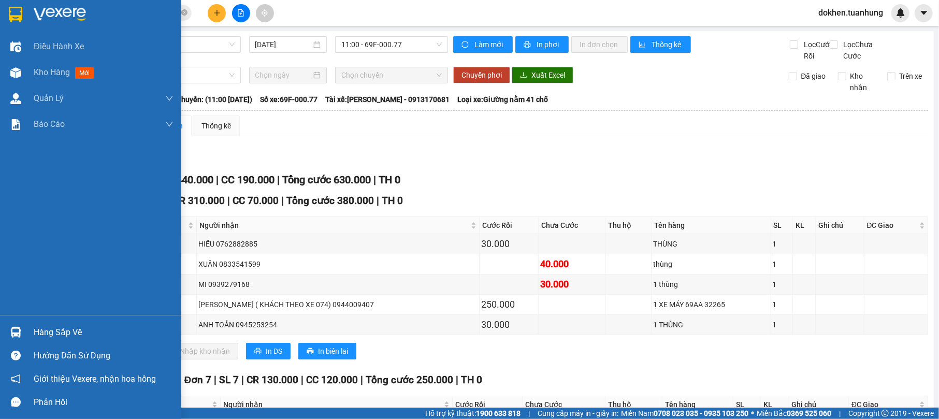
click at [36, 329] on div "Hàng sắp về" at bounding box center [104, 333] width 140 height 16
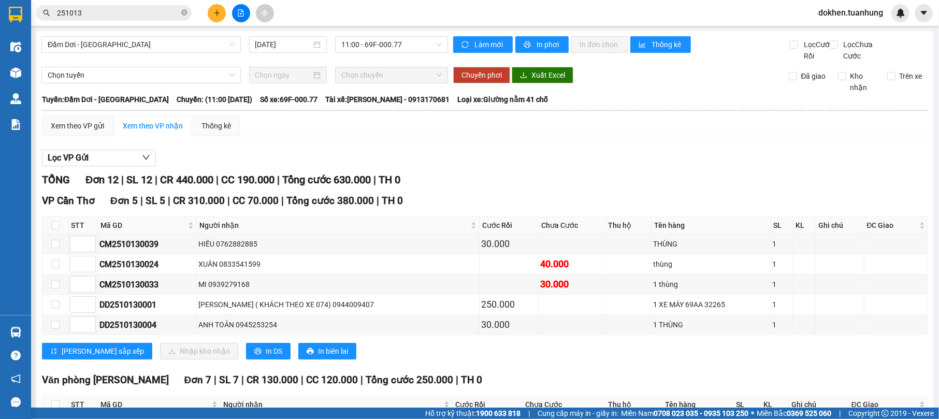
click at [546, 367] on section "Kết quả tìm kiếm ( 201 ) Bộ lọc Mã ĐH Trạng thái Món hàng Thu hộ Tổng cước Chưa…" at bounding box center [469, 209] width 939 height 419
